Goal: Information Seeking & Learning: Learn about a topic

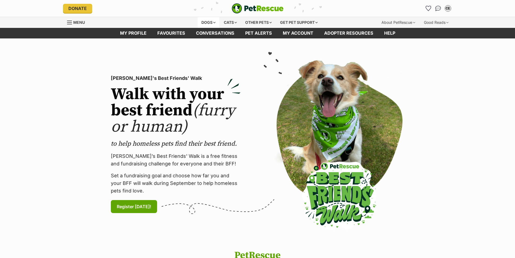
click at [208, 23] on div "Dogs" at bounding box center [209, 22] width 22 height 11
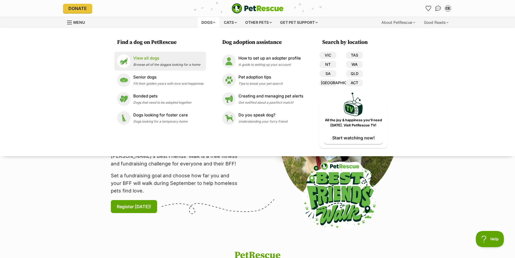
click at [145, 58] on p "View all dogs" at bounding box center [166, 58] width 67 height 6
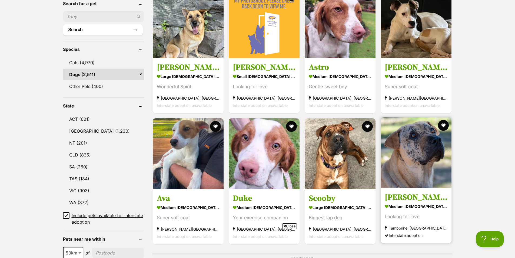
click at [430, 149] on img at bounding box center [416, 152] width 71 height 71
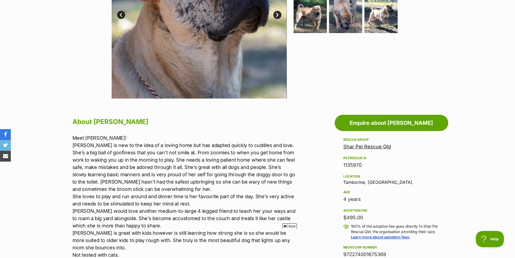
scroll to position [27, 0]
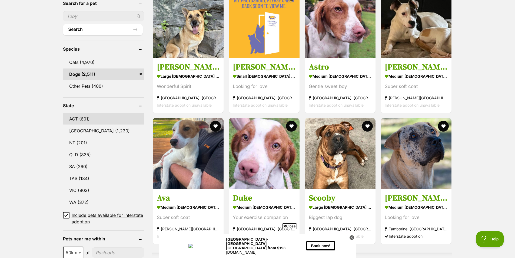
click at [84, 115] on link "ACT (601)" at bounding box center [103, 118] width 81 height 11
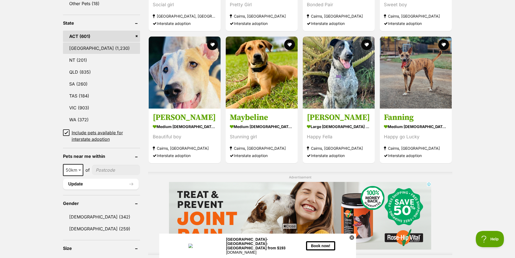
click at [82, 46] on link "NSW (1,230)" at bounding box center [101, 47] width 77 height 11
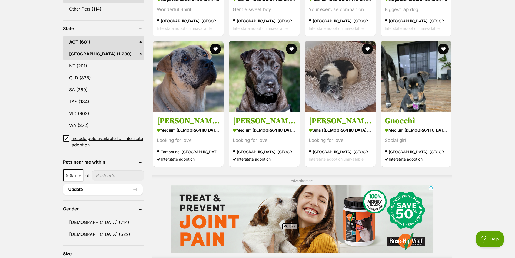
scroll to position [324, 0]
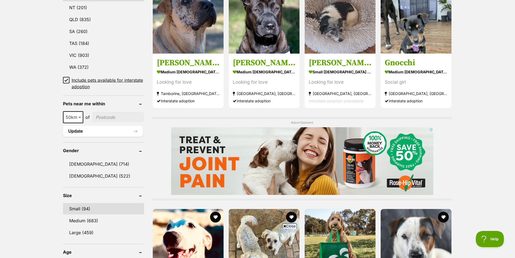
click at [81, 205] on link "Small (94)" at bounding box center [103, 208] width 81 height 11
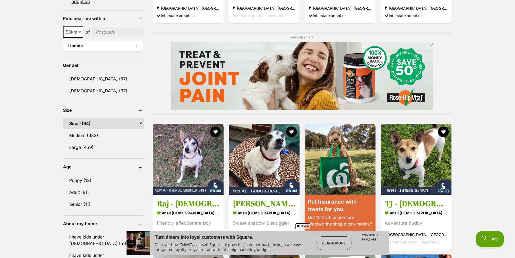
scroll to position [432, 0]
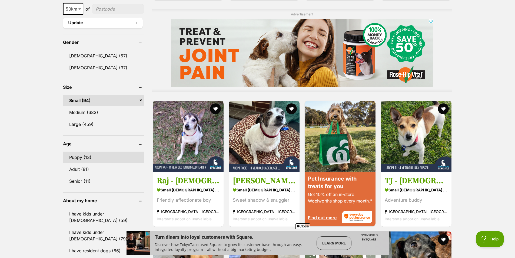
click at [76, 156] on link "Puppy (13)" at bounding box center [103, 156] width 81 height 11
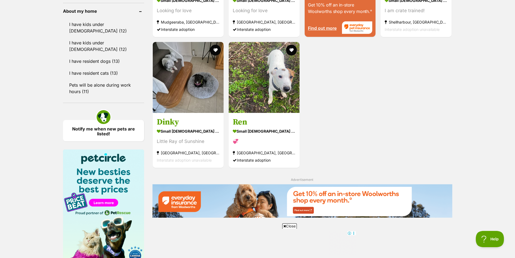
scroll to position [459, 0]
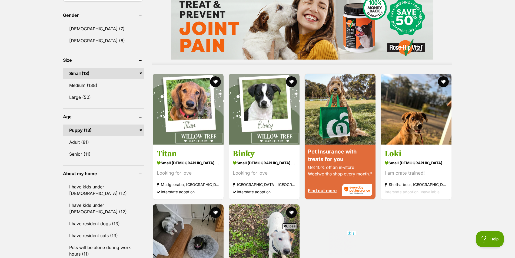
click at [141, 130] on link "Puppy (13)" at bounding box center [103, 129] width 81 height 11
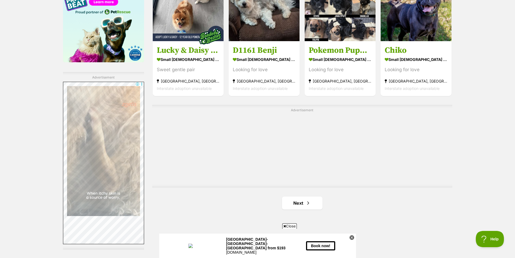
scroll to position [892, 0]
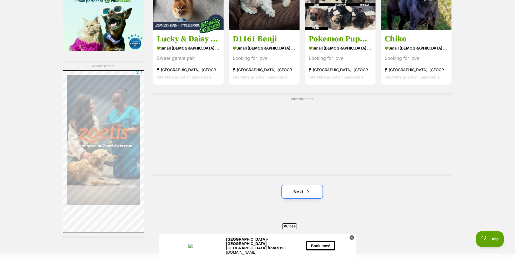
click at [298, 192] on link "Next" at bounding box center [302, 191] width 41 height 13
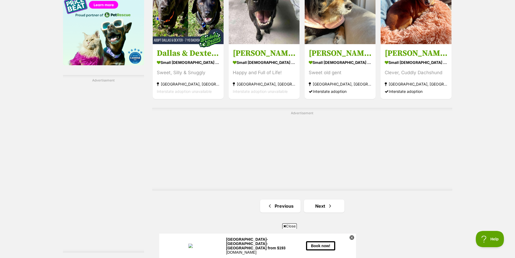
scroll to position [892, 0]
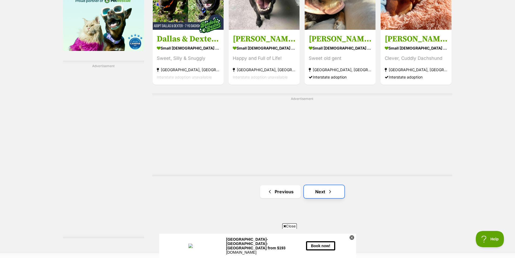
click at [329, 192] on span "Next page" at bounding box center [329, 191] width 5 height 6
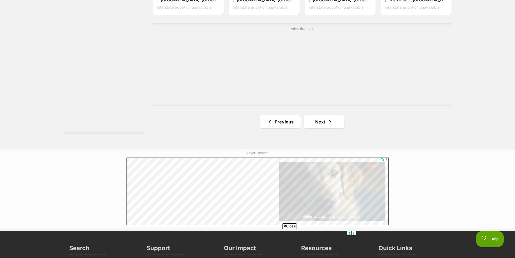
scroll to position [1000, 0]
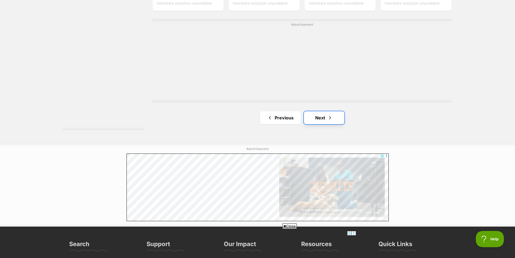
click at [329, 117] on span "Next page" at bounding box center [329, 117] width 5 height 6
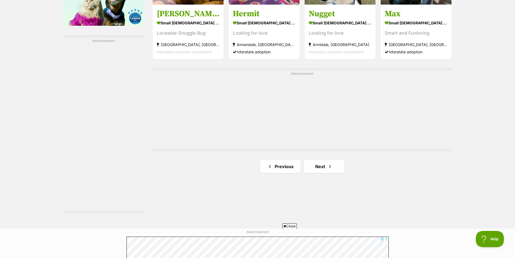
scroll to position [919, 0]
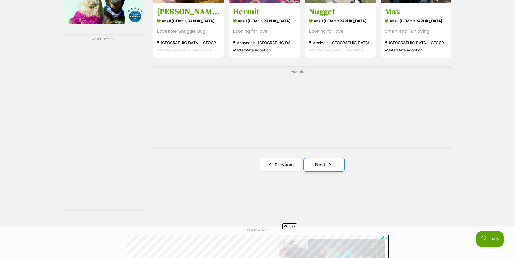
click at [319, 162] on link "Next" at bounding box center [324, 164] width 41 height 13
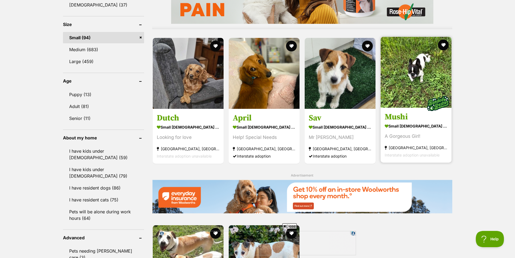
scroll to position [487, 0]
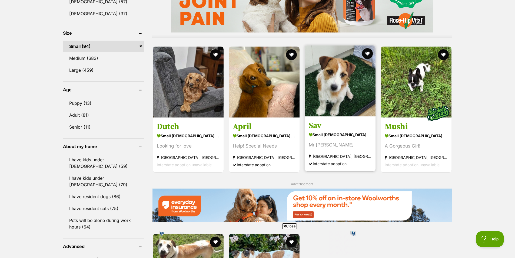
click at [338, 99] on img at bounding box center [340, 80] width 71 height 71
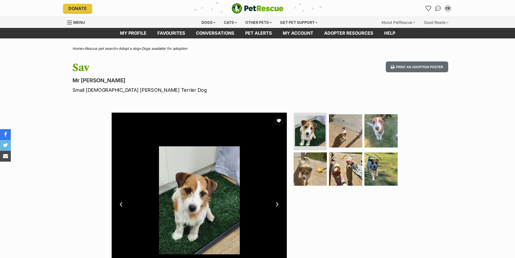
click at [345, 130] on img at bounding box center [345, 130] width 33 height 33
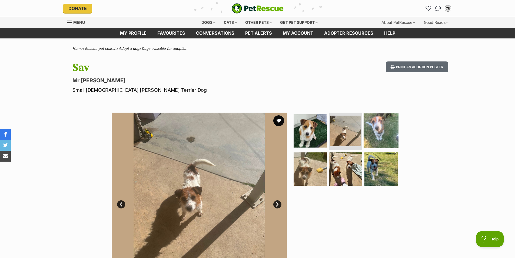
click at [374, 128] on img at bounding box center [381, 130] width 35 height 35
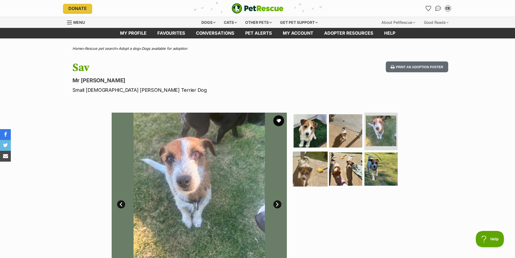
click at [312, 170] on img at bounding box center [310, 168] width 35 height 35
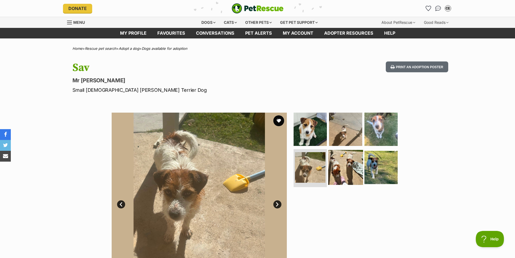
click at [344, 168] on img at bounding box center [345, 167] width 35 height 35
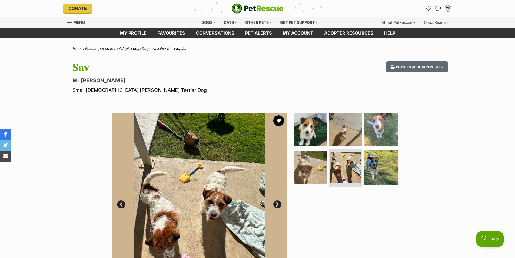
click at [381, 167] on img at bounding box center [381, 167] width 35 height 35
